Goal: Navigation & Orientation: Find specific page/section

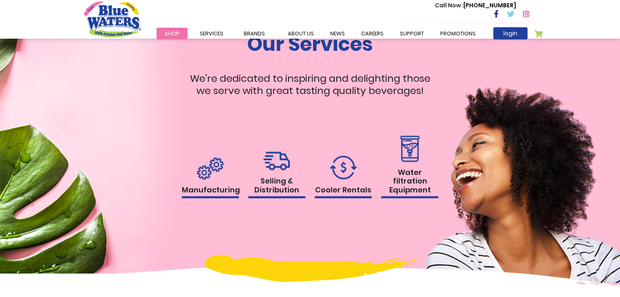
scroll to position [815, 0]
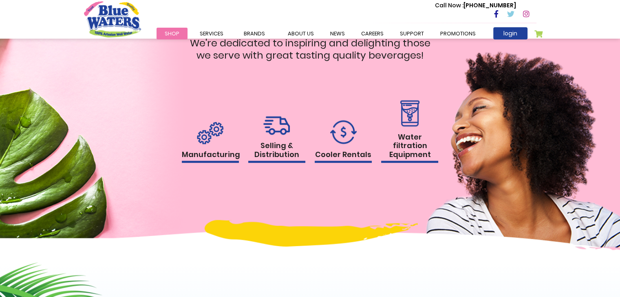
click at [280, 154] on h1 "Selling & Distribution" at bounding box center [276, 152] width 57 height 22
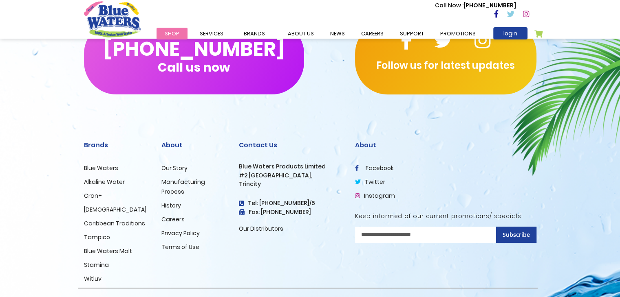
scroll to position [596, 0]
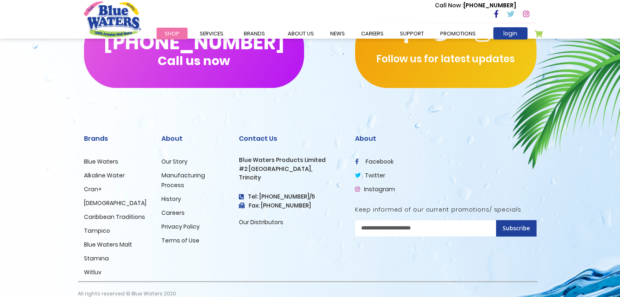
click at [99, 158] on link "Blue Waters" at bounding box center [101, 162] width 34 height 8
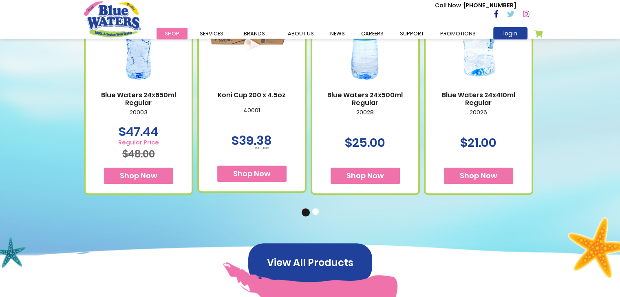
scroll to position [530, 0]
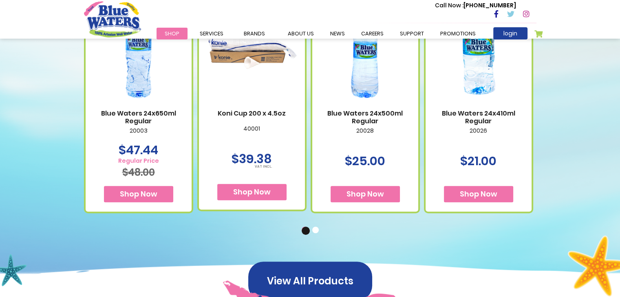
click at [316, 232] on button "2" at bounding box center [316, 231] width 8 height 8
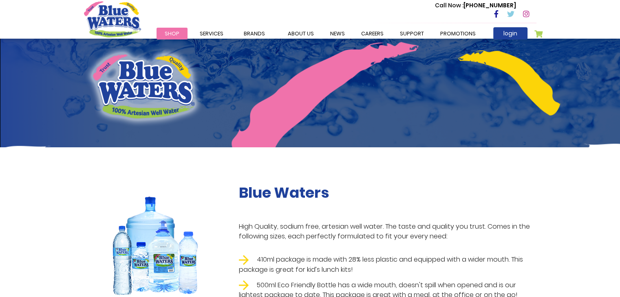
scroll to position [0, 0]
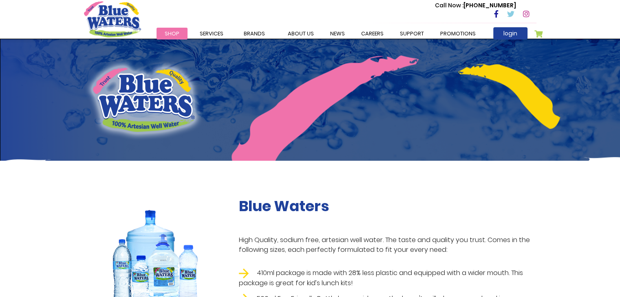
click at [175, 30] on span "Shop" at bounding box center [172, 34] width 15 height 8
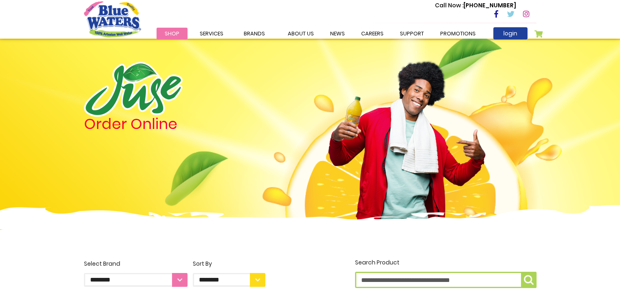
click at [115, 12] on img "store logo" at bounding box center [112, 19] width 57 height 36
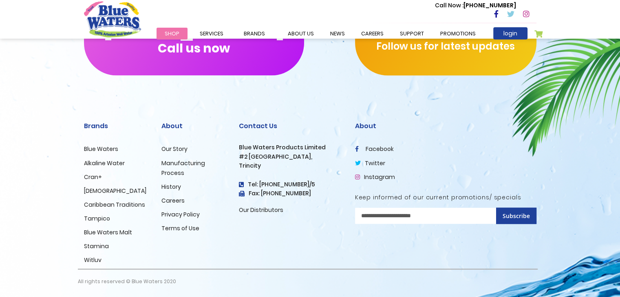
scroll to position [1403, 0]
click at [270, 207] on link "Our Distributors" at bounding box center [261, 210] width 44 height 8
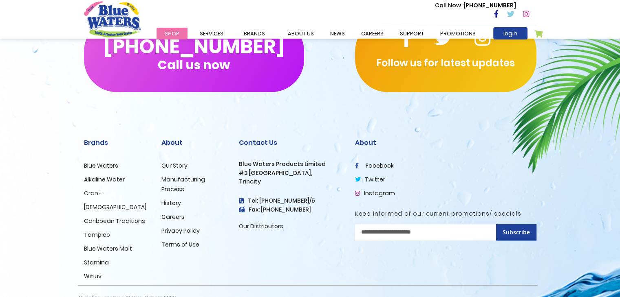
scroll to position [596, 0]
